Goal: Check status: Check status

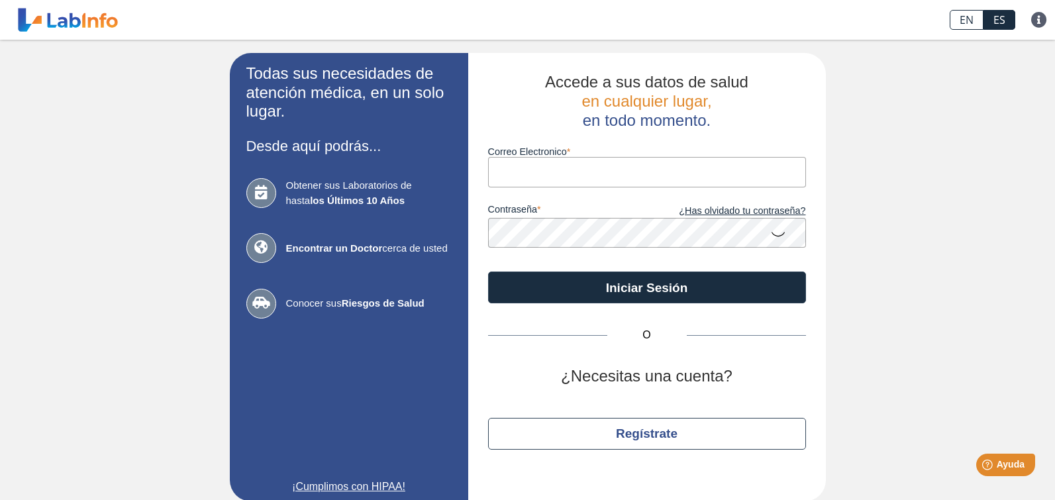
type input "[EMAIL_ADDRESS][DOMAIN_NAME]"
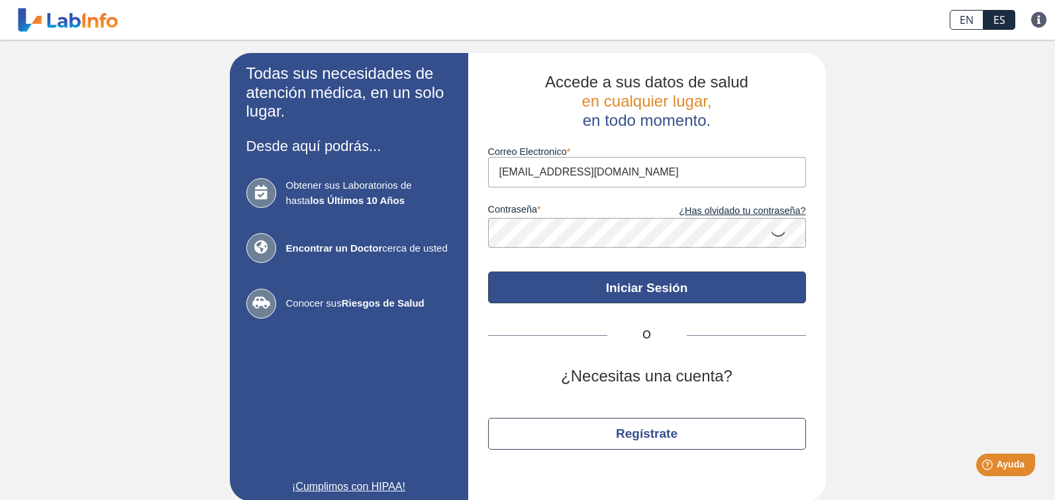
click at [650, 285] on button "Iniciar Sesión" at bounding box center [647, 287] width 318 height 32
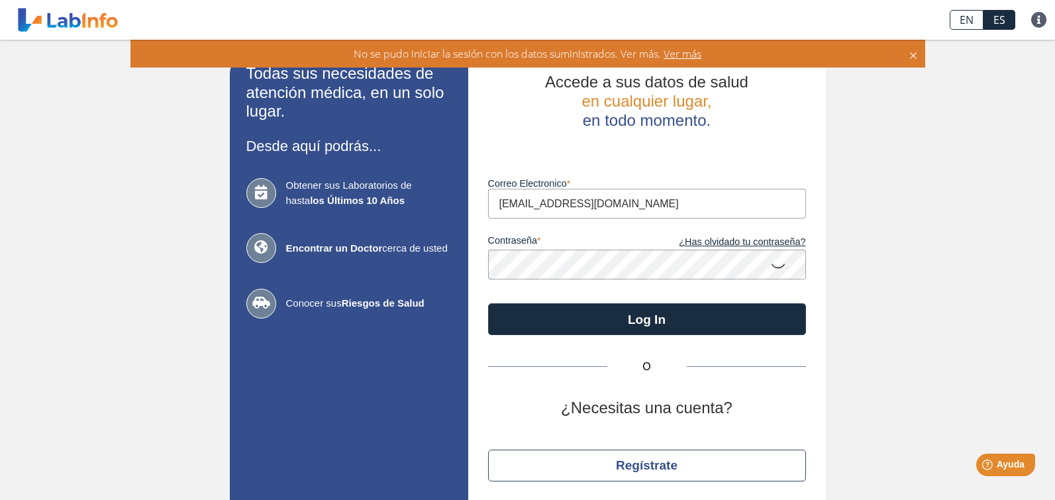
click at [776, 264] on icon at bounding box center [778, 265] width 16 height 26
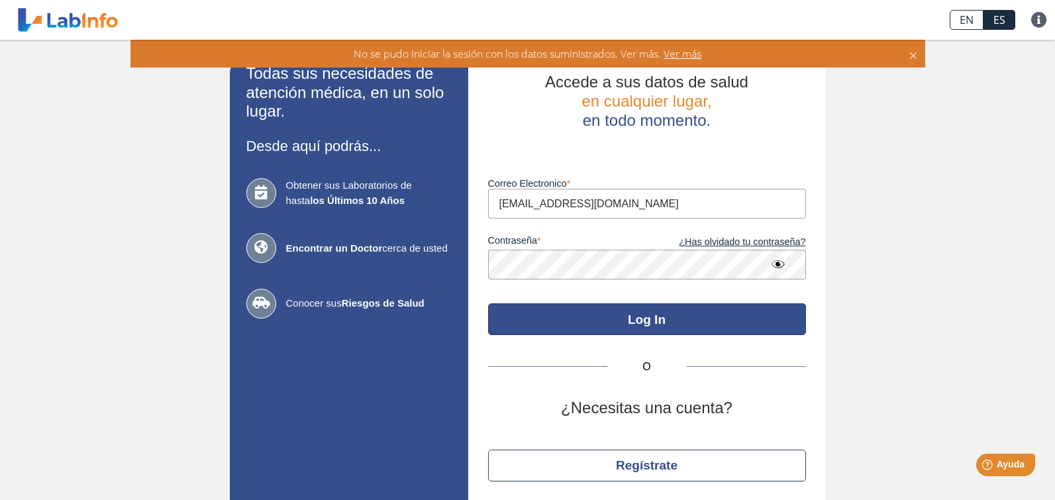
click at [665, 324] on button "Log In" at bounding box center [647, 319] width 318 height 32
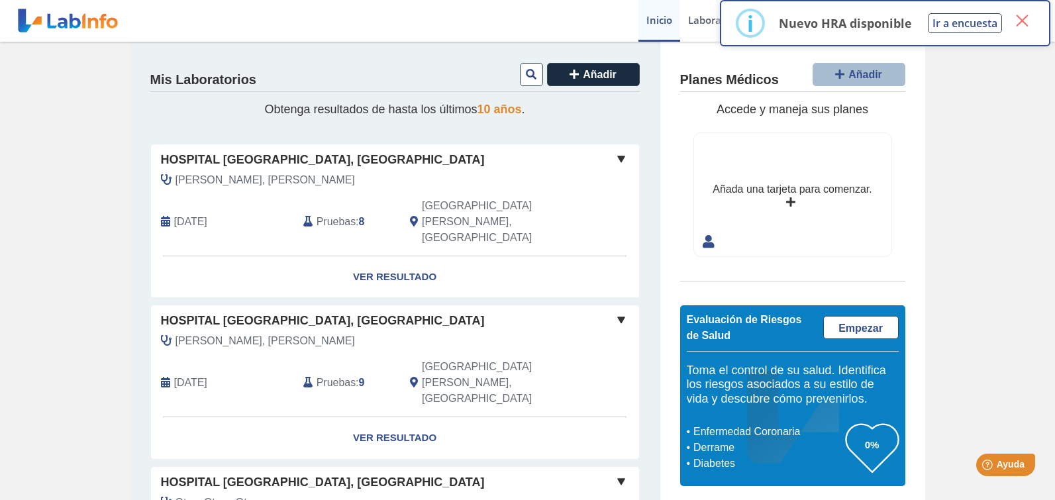
click at [1022, 19] on button "×" at bounding box center [1022, 21] width 24 height 24
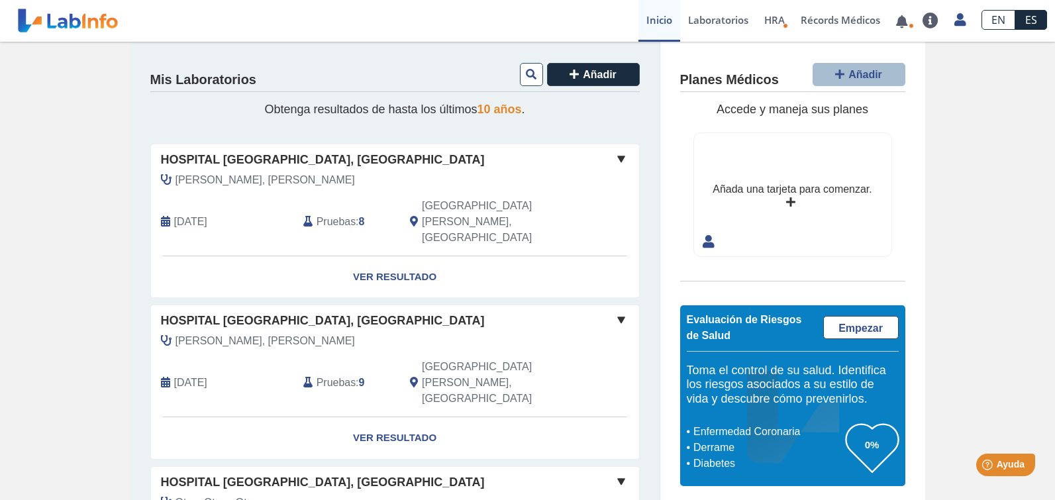
scroll to position [1, 0]
click at [626, 155] on span at bounding box center [621, 159] width 16 height 16
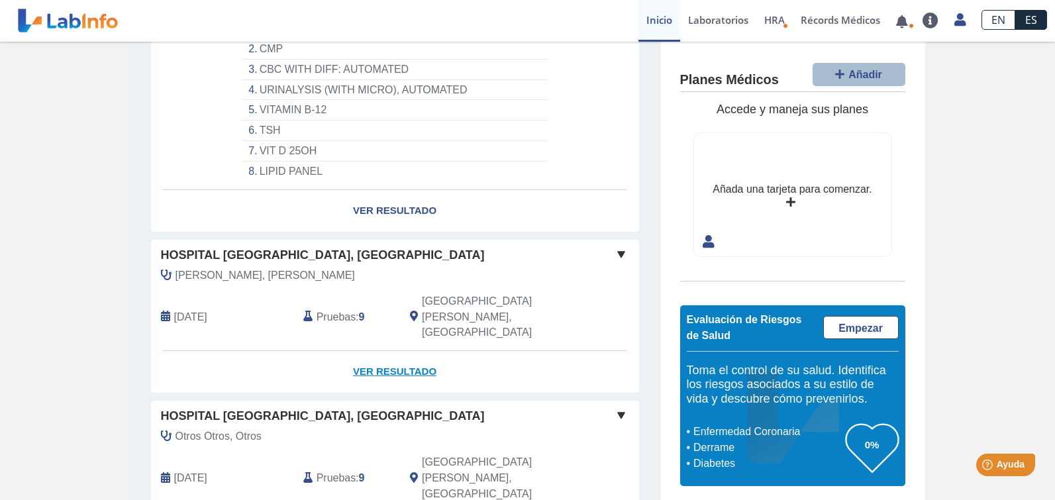
scroll to position [269, 0]
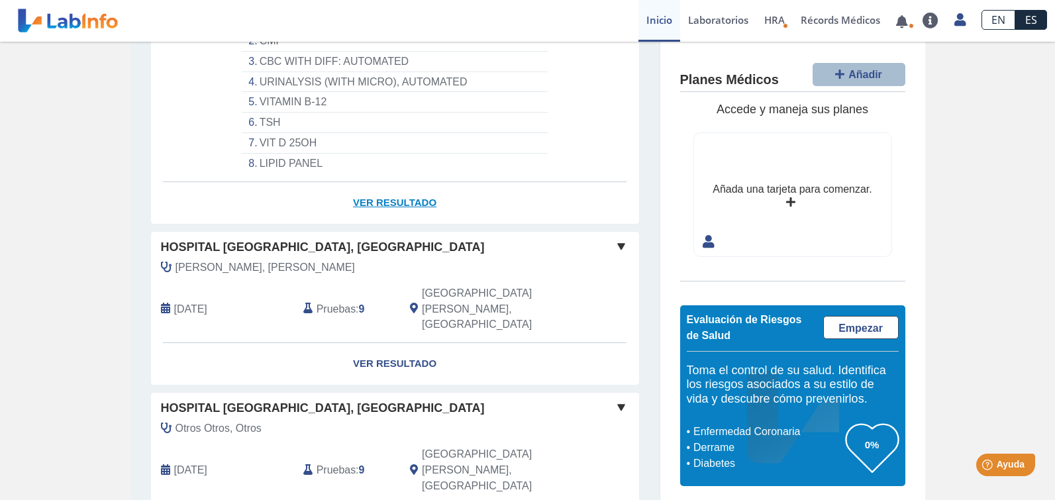
click at [412, 182] on link "Ver Resultado" at bounding box center [395, 203] width 488 height 42
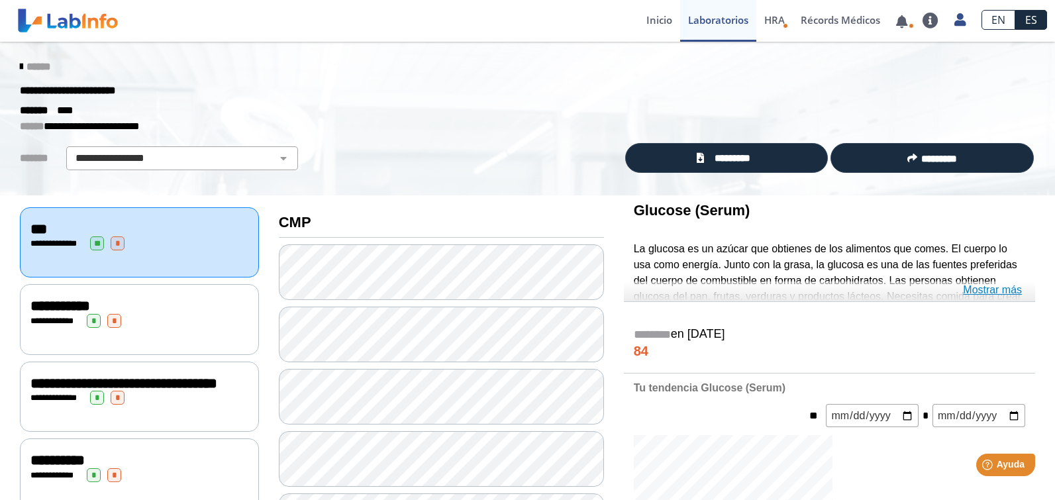
click at [998, 288] on link "Mostrar más" at bounding box center [992, 290] width 59 height 16
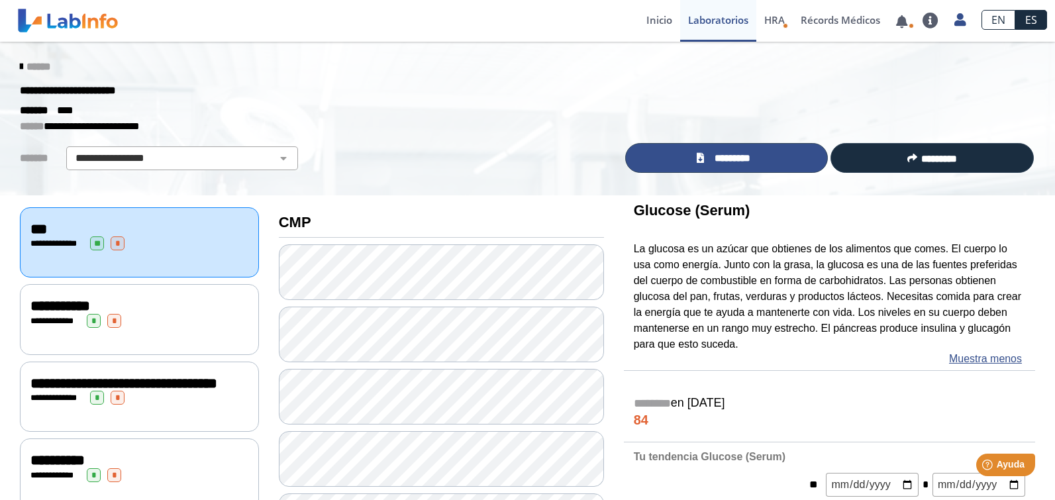
click at [732, 157] on span "*********" at bounding box center [732, 158] width 49 height 15
